Goal: Task Accomplishment & Management: Complete application form

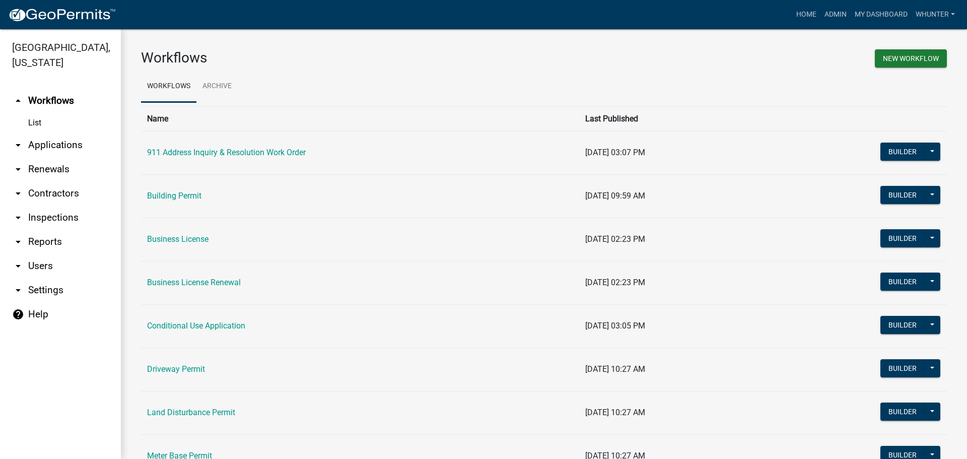
click at [73, 145] on link "arrow_drop_down Applications" at bounding box center [60, 145] width 121 height 24
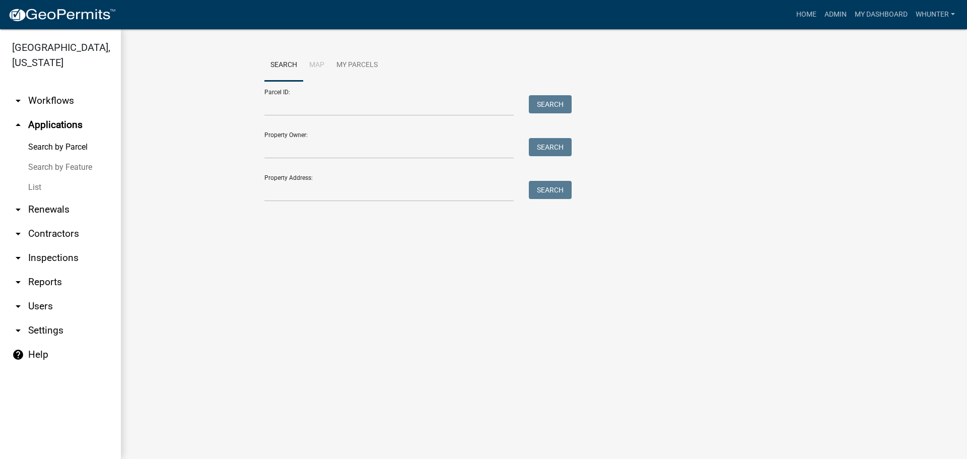
click at [74, 190] on link "List" at bounding box center [60, 187] width 121 height 20
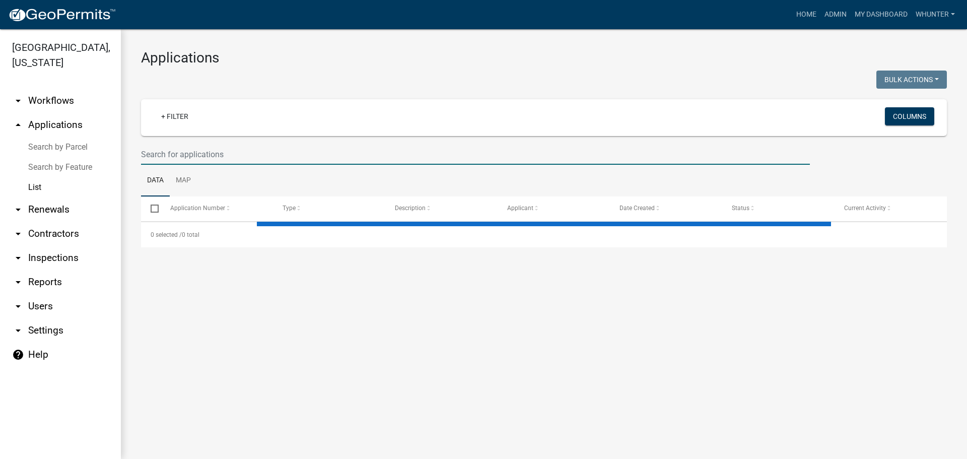
click at [226, 157] on input "text" at bounding box center [475, 154] width 669 height 21
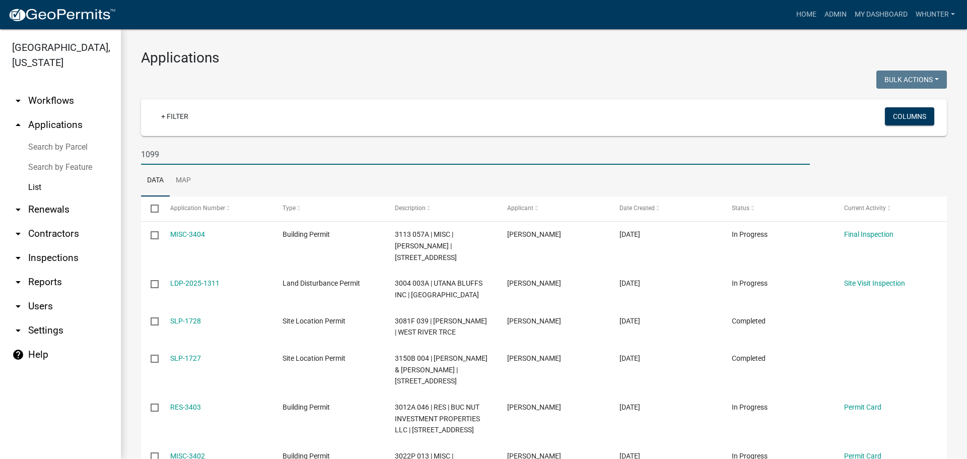
type input "1099"
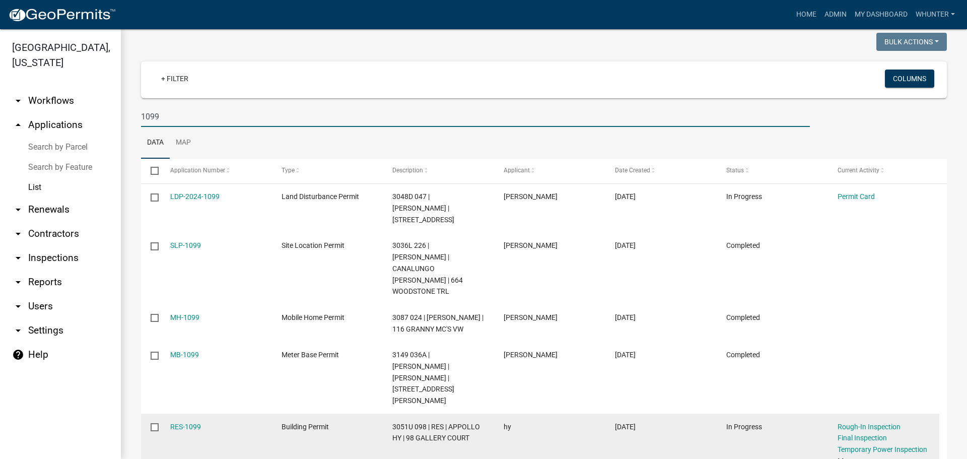
scroll to position [101, 0]
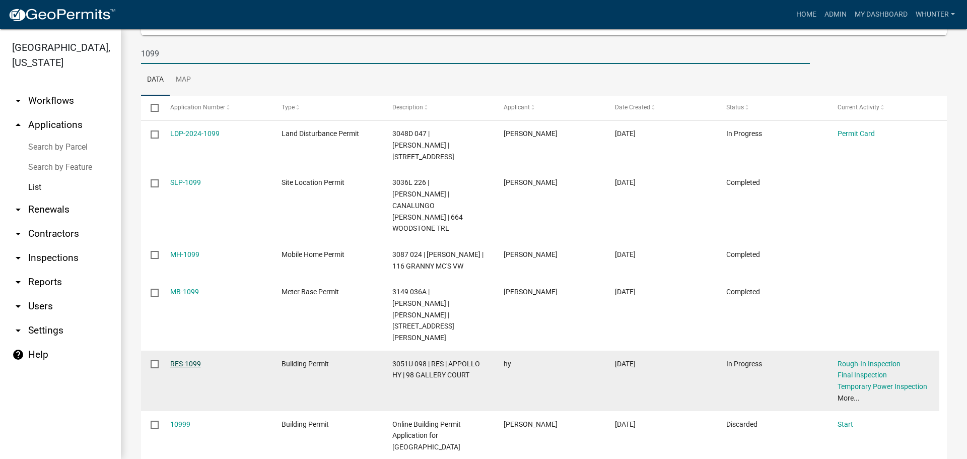
click at [177, 360] on link "RES-1099" at bounding box center [185, 364] width 31 height 8
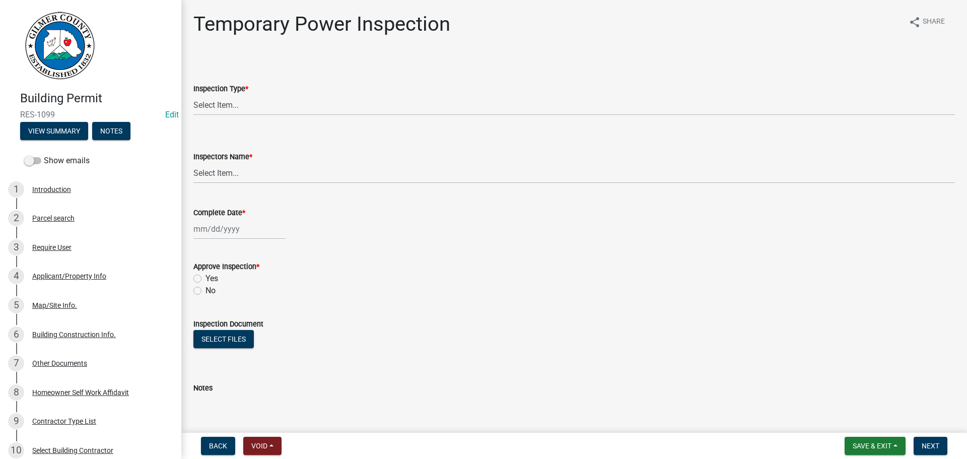
scroll to position [163, 0]
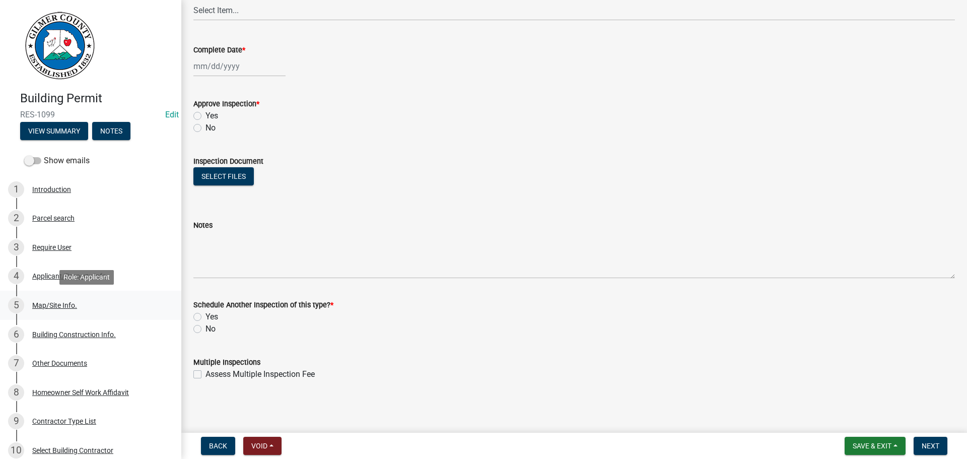
click at [72, 306] on div "Map/Site Info." at bounding box center [54, 305] width 45 height 7
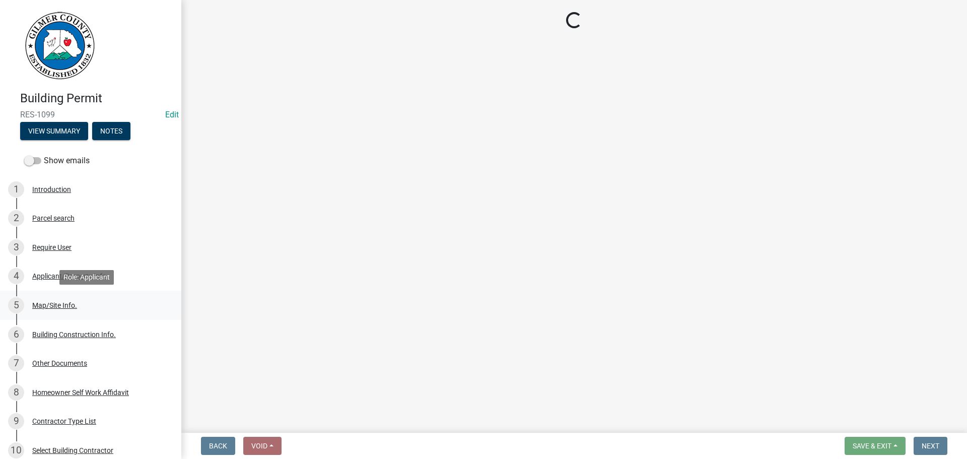
scroll to position [0, 0]
select select "e44f2733-11c1-42c1-adbb-9eb09c48163d"
select select "92a37e23-3b7d-408e-b3c7-0afbe39b0942"
select select "c9feaa94-b03b-4165-97cf-90fdf63947c5"
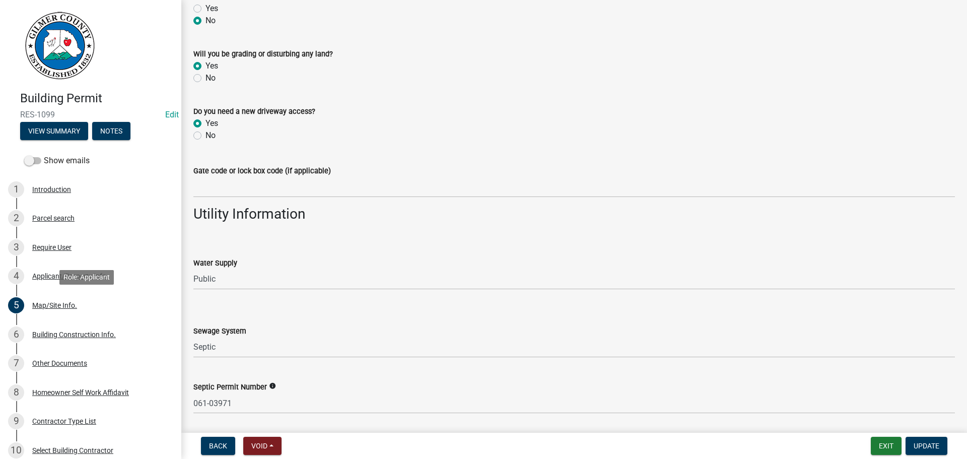
scroll to position [720, 0]
drag, startPoint x: 69, startPoint y: 280, endPoint x: 79, endPoint y: 282, distance: 10.3
click at [69, 280] on div "4 Applicant/Property Info" at bounding box center [86, 276] width 157 height 16
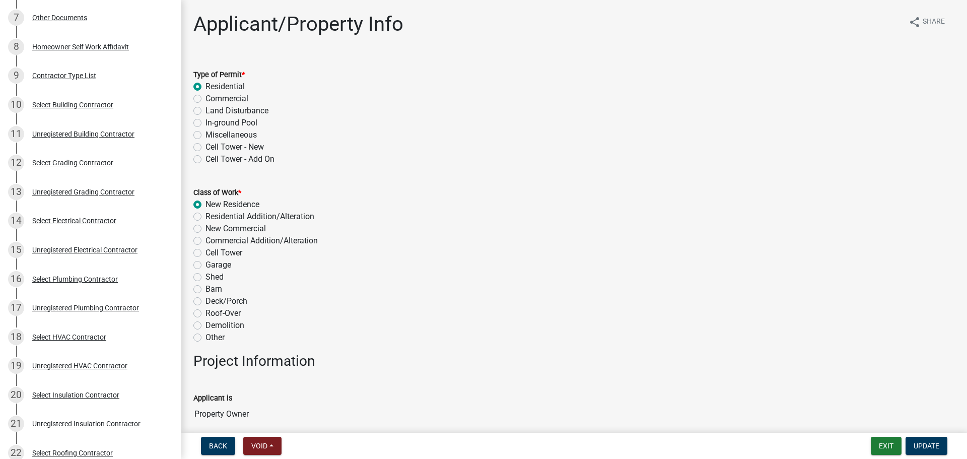
scroll to position [504, 0]
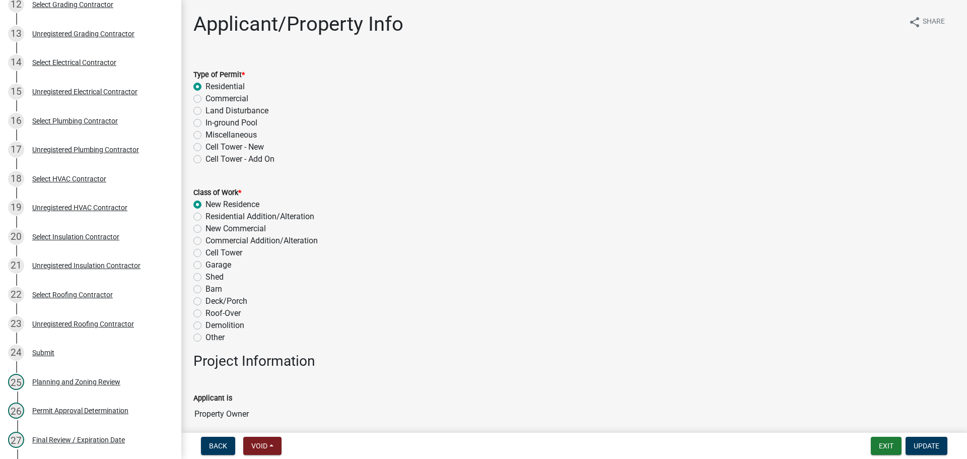
click at [294, 245] on label "Commercial Addition/Alteration" at bounding box center [262, 241] width 112 height 12
click at [212, 241] on input "Commercial Addition/Alteration" at bounding box center [209, 238] width 7 height 7
radio input "true"
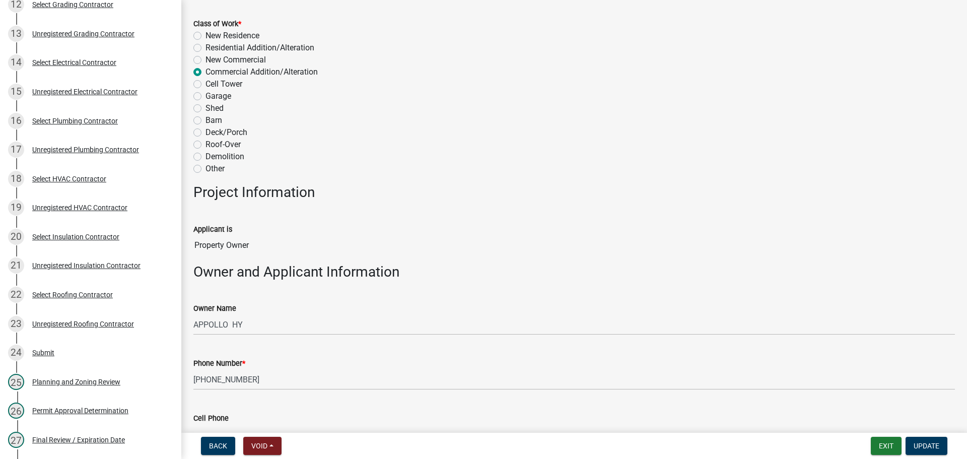
scroll to position [0, 0]
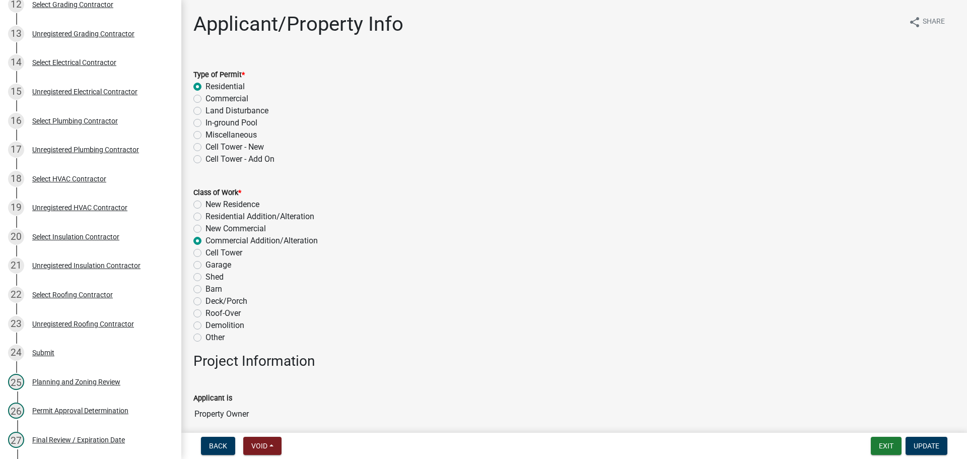
click at [240, 202] on label "New Residence" at bounding box center [233, 204] width 54 height 12
click at [212, 202] on input "New Residence" at bounding box center [209, 201] width 7 height 7
radio input "true"
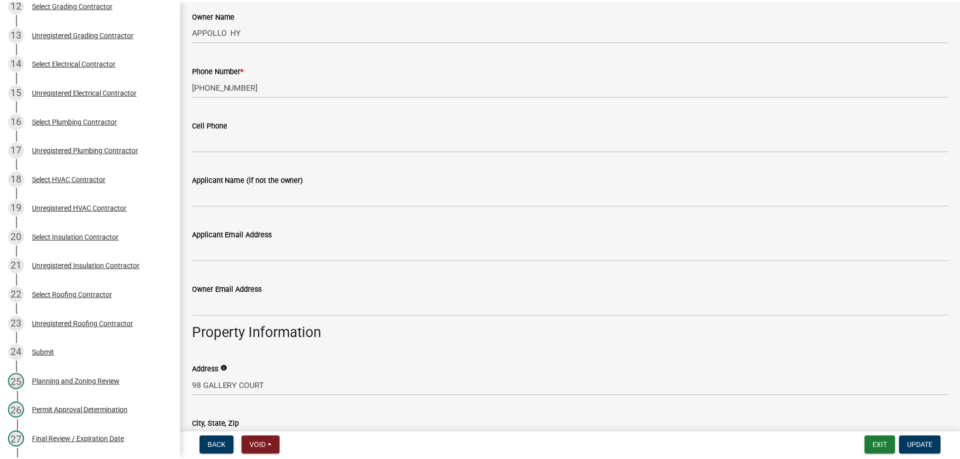
scroll to position [453, 0]
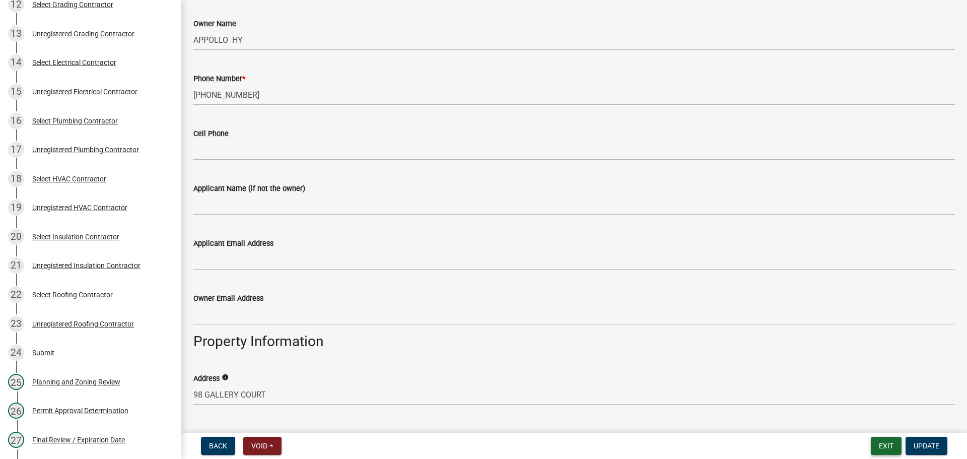
click at [887, 448] on button "Exit" at bounding box center [886, 446] width 31 height 18
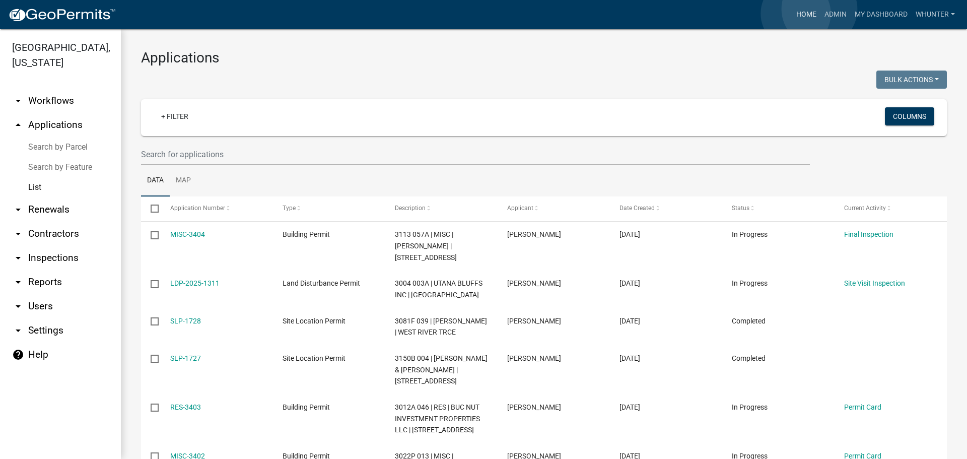
click at [796, 14] on link "Home" at bounding box center [806, 14] width 28 height 19
